Goal: Task Accomplishment & Management: Manage account settings

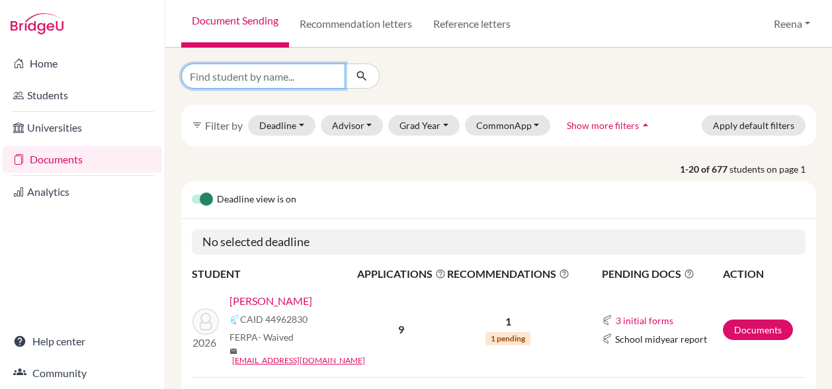
click at [280, 73] on input "Find student by name..." at bounding box center [263, 76] width 164 height 25
type input "Mysha"
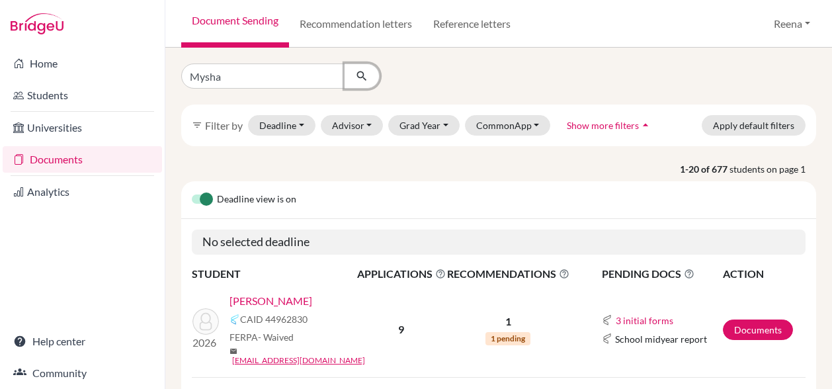
click at [365, 72] on icon "submit" at bounding box center [361, 75] width 13 height 13
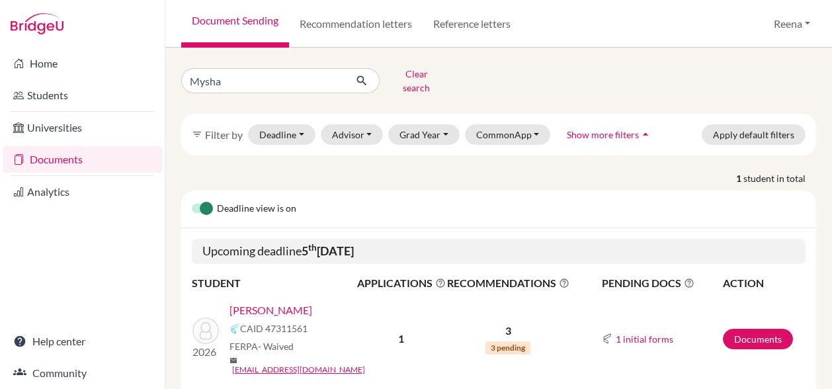
scroll to position [32, 0]
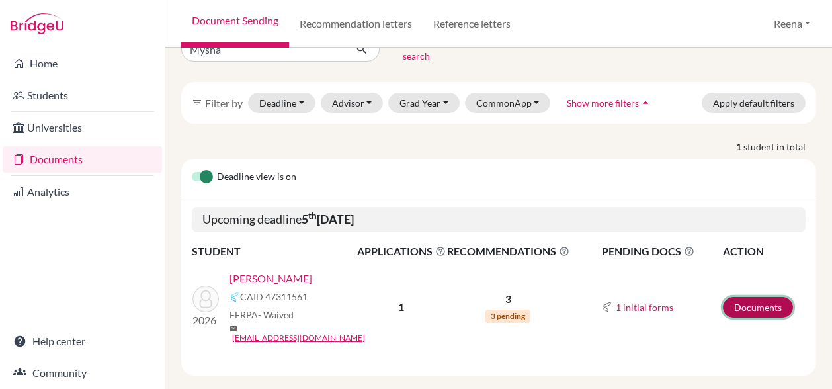
click at [744, 298] on link "Documents" at bounding box center [758, 307] width 70 height 21
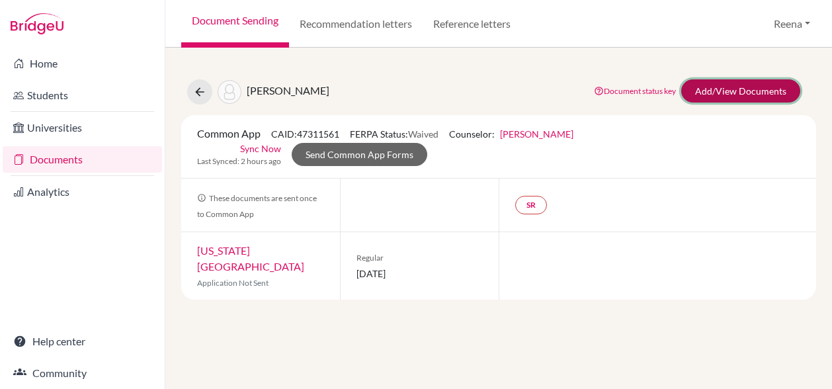
click at [725, 87] on link "Add/View Documents" at bounding box center [740, 90] width 119 height 23
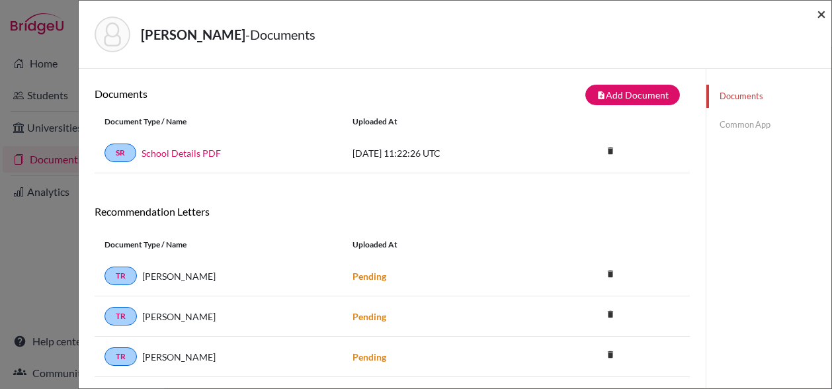
click at [826, 15] on span "×" at bounding box center [821, 13] width 9 height 19
